Goal: Transaction & Acquisition: Purchase product/service

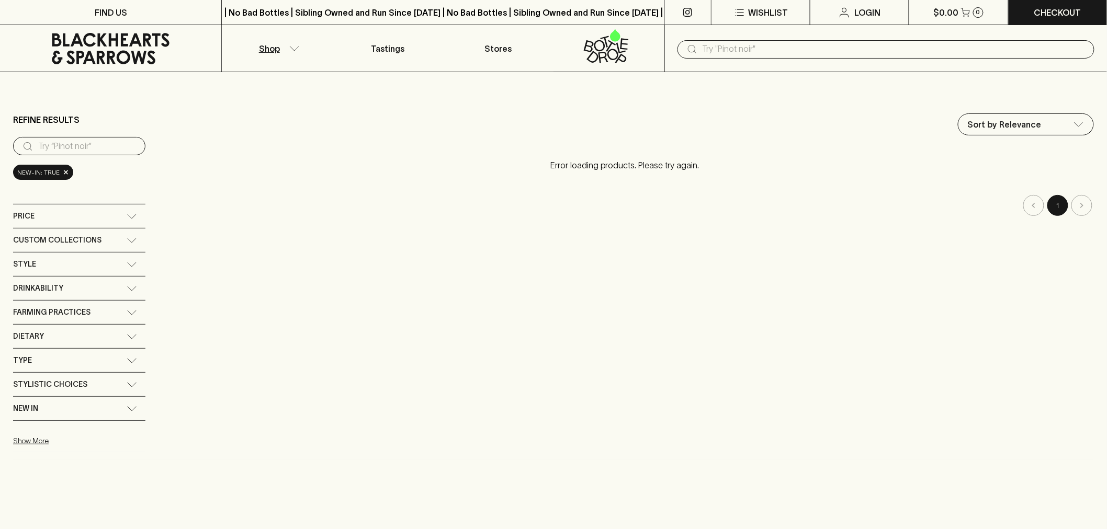
click at [759, 48] on input "text" at bounding box center [893, 49] width 383 height 17
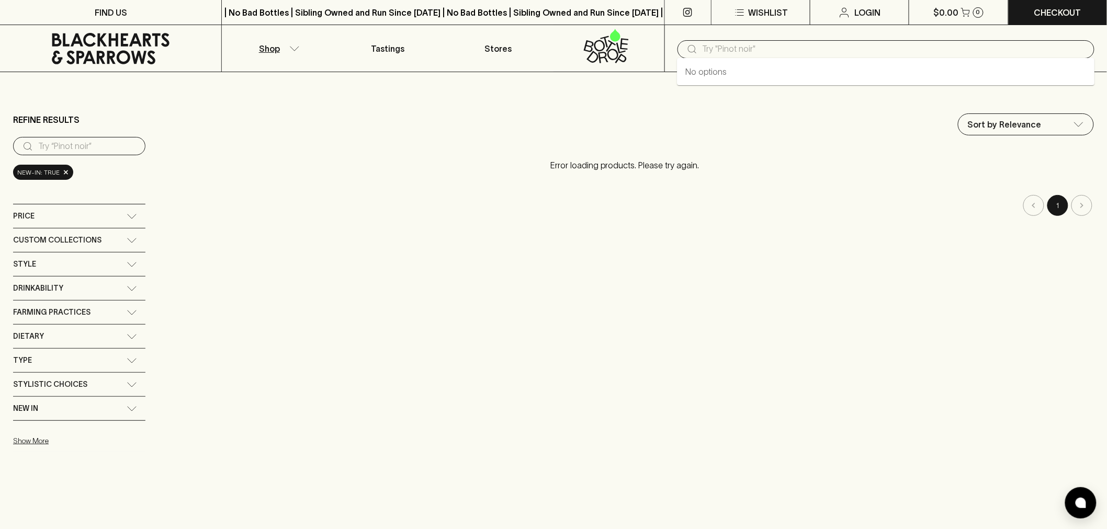
paste input "Somos Garnacha & Amigos Grenache Blend 2023"
type input "Somos Garnacha & Amigos Grenache Blend 2023"
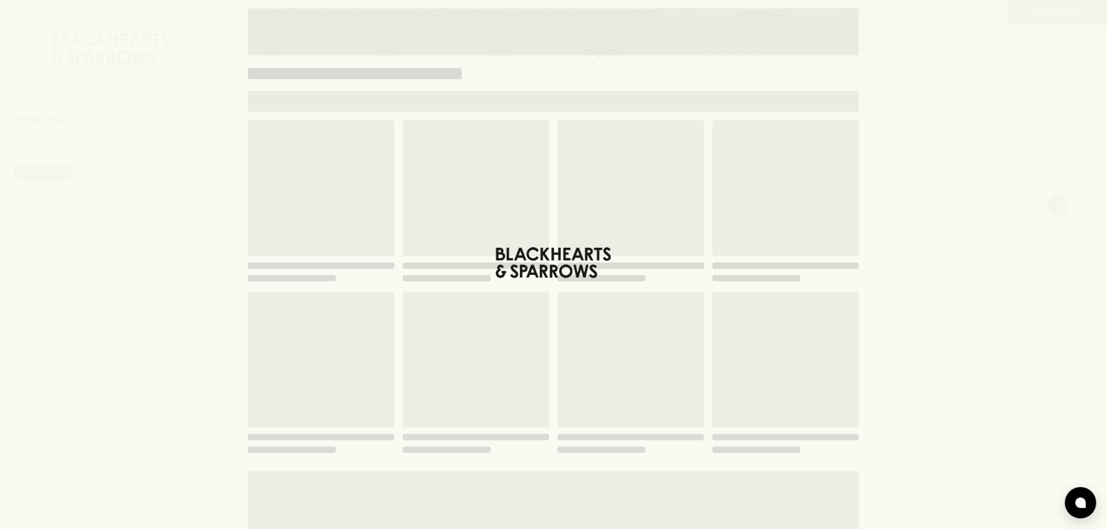
type input "Somos Garnacha & Amigos Grenache Blend 2023"
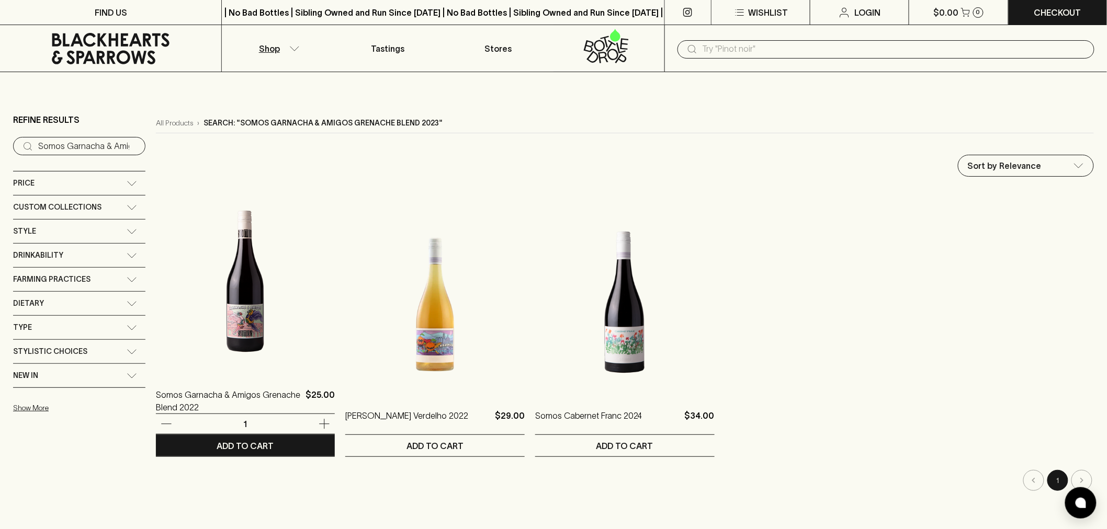
click at [241, 323] on img at bounding box center [245, 281] width 179 height 183
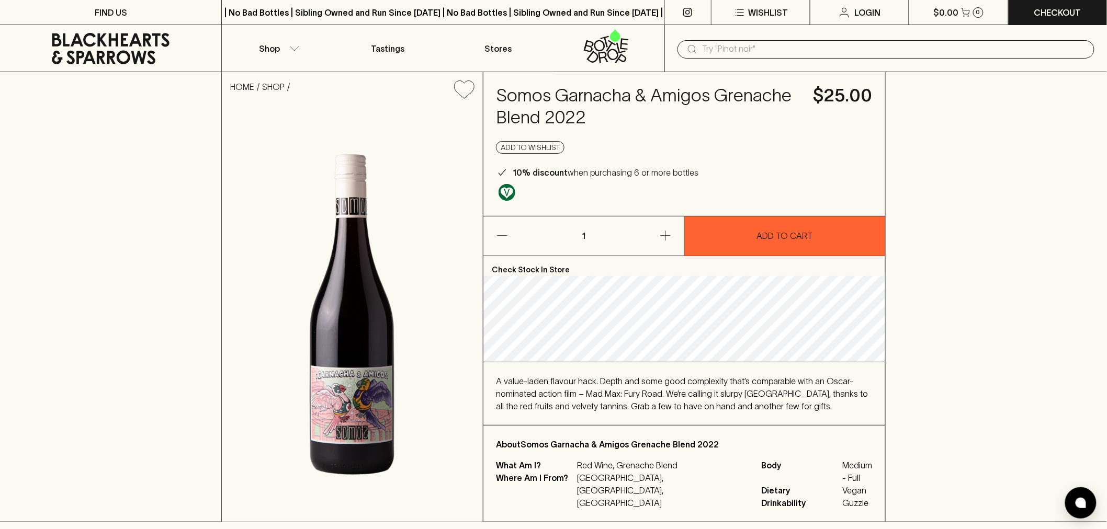
click at [128, 40] on icon at bounding box center [111, 48] width 206 height 31
